Goal: Task Accomplishment & Management: Manage account settings

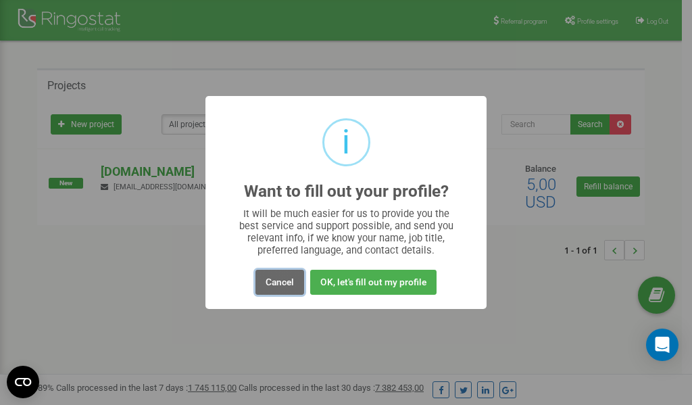
click at [284, 280] on button "Cancel" at bounding box center [279, 281] width 49 height 25
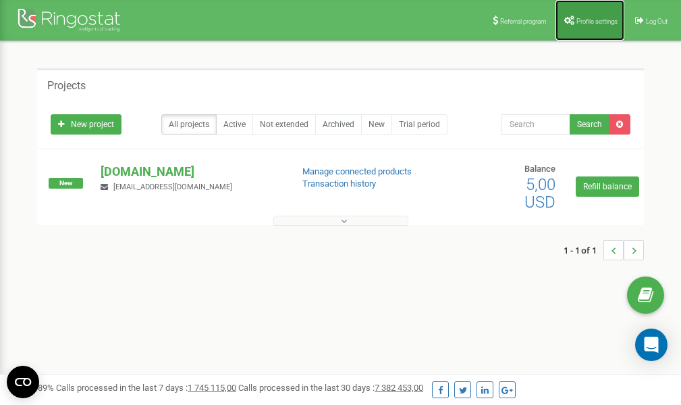
click at [592, 16] on link "Profile settings" at bounding box center [590, 20] width 69 height 41
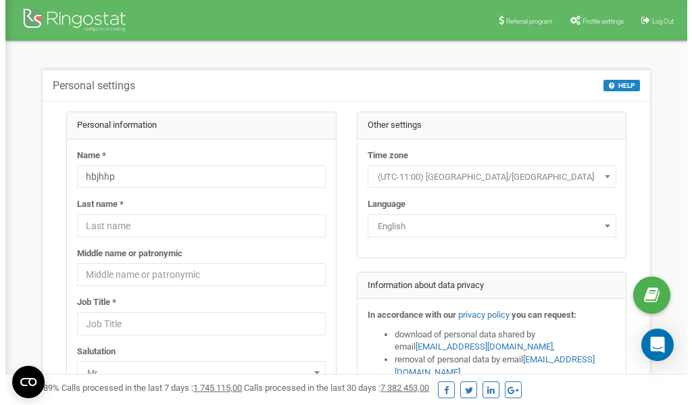
scroll to position [68, 0]
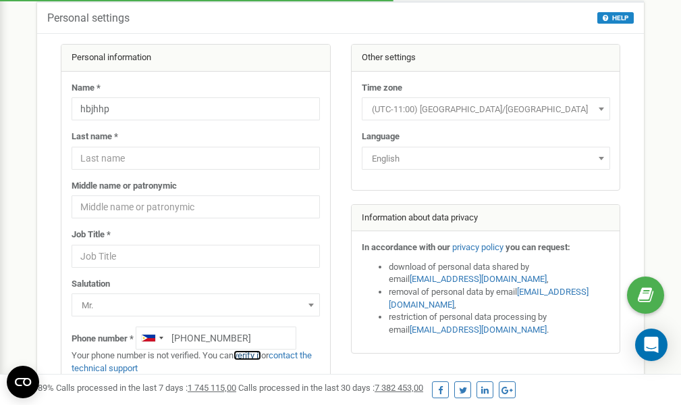
click at [254, 353] on link "verify it" at bounding box center [248, 355] width 28 height 10
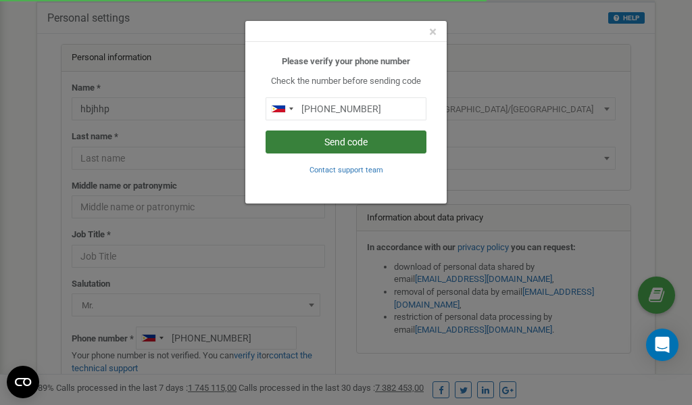
click at [338, 141] on button "Send code" at bounding box center [345, 141] width 161 height 23
